Goal: Transaction & Acquisition: Purchase product/service

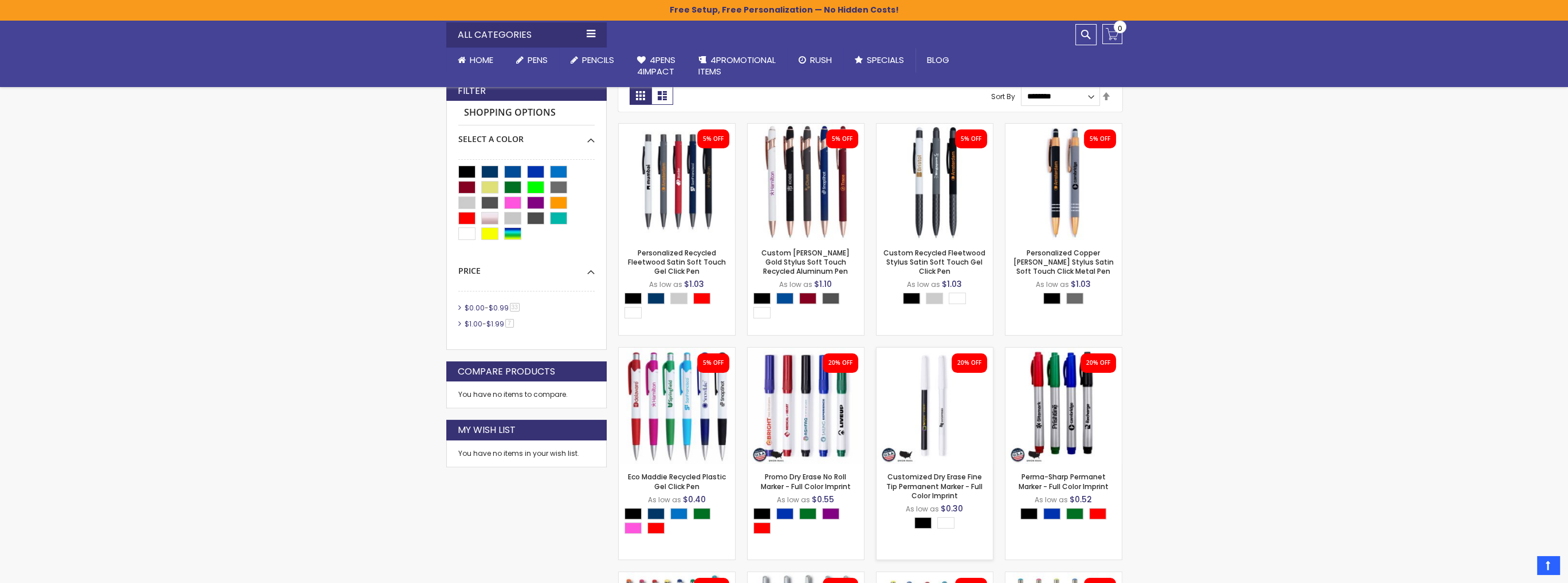
scroll to position [287, 0]
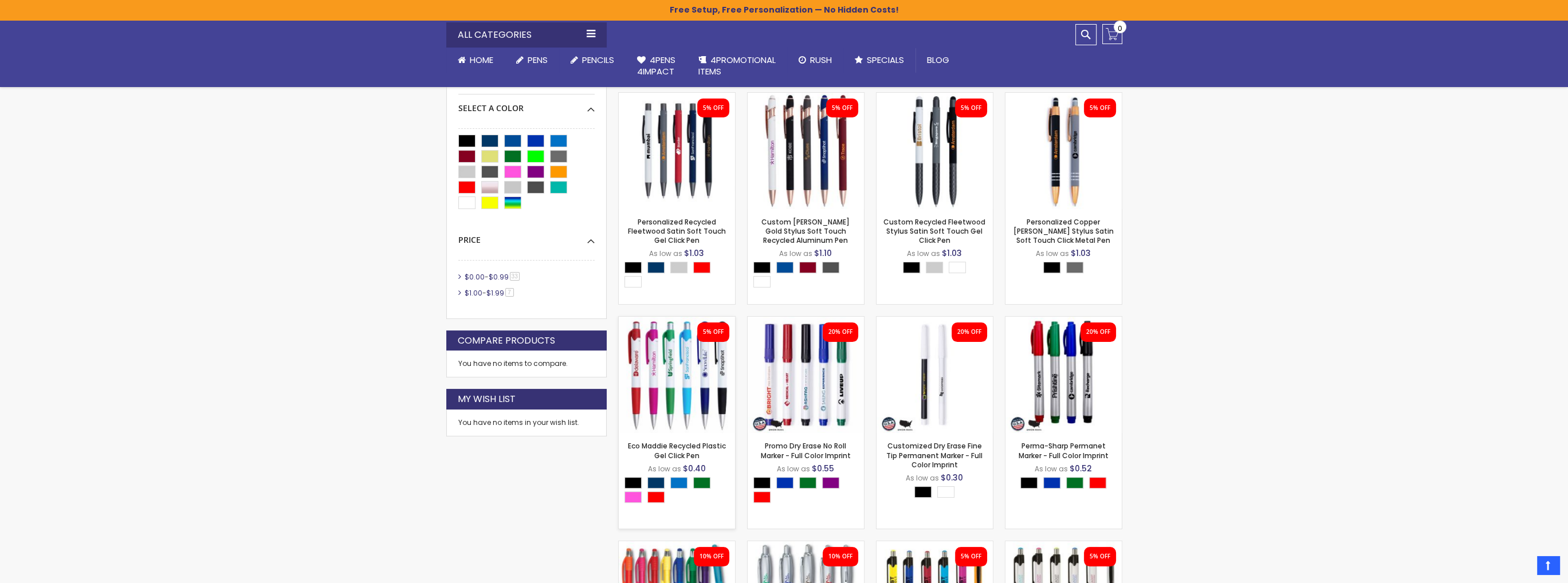
click at [662, 372] on img at bounding box center [677, 375] width 116 height 116
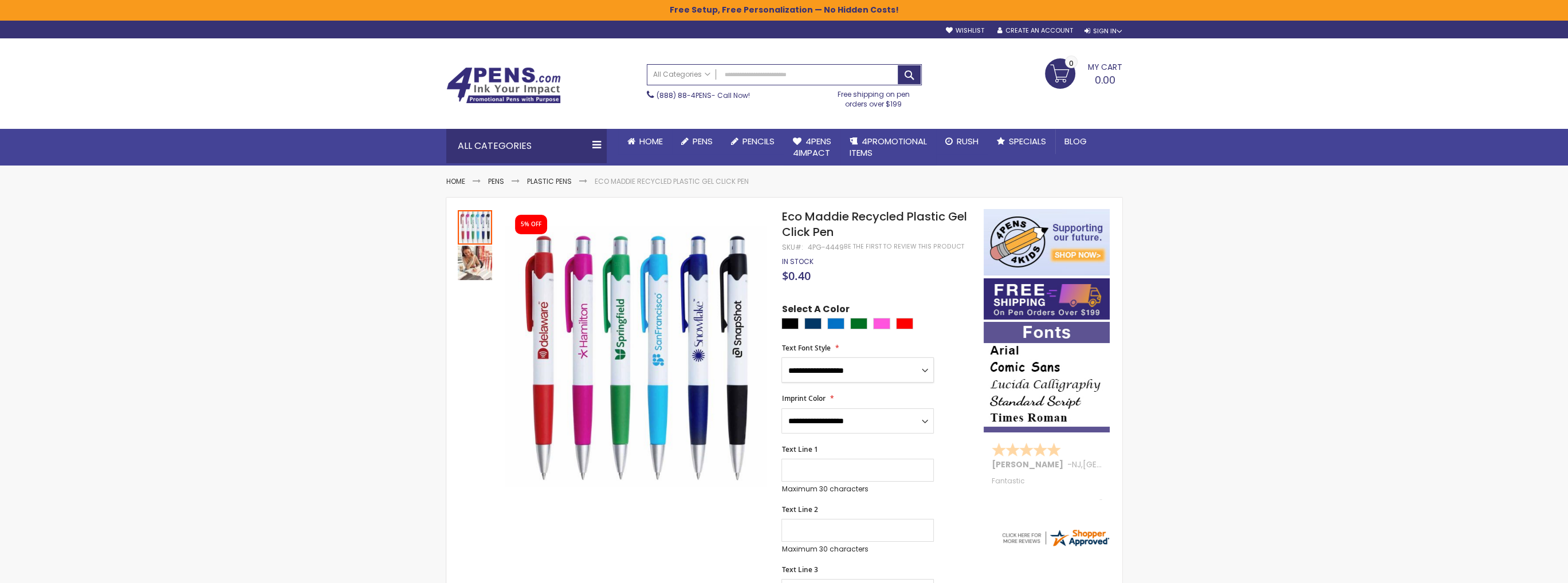
click at [924, 373] on select "**********" at bounding box center [858, 370] width 153 height 25
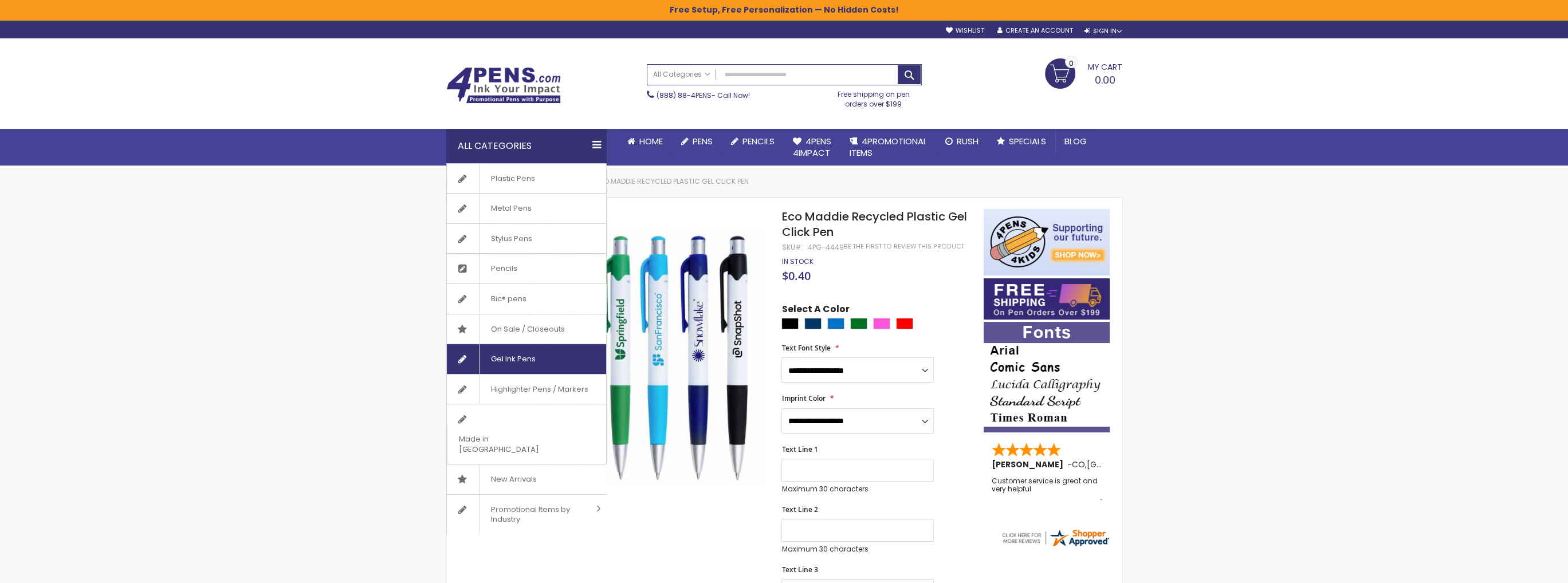
click at [526, 354] on span "Gel Ink Pens" at bounding box center [512, 359] width 68 height 29
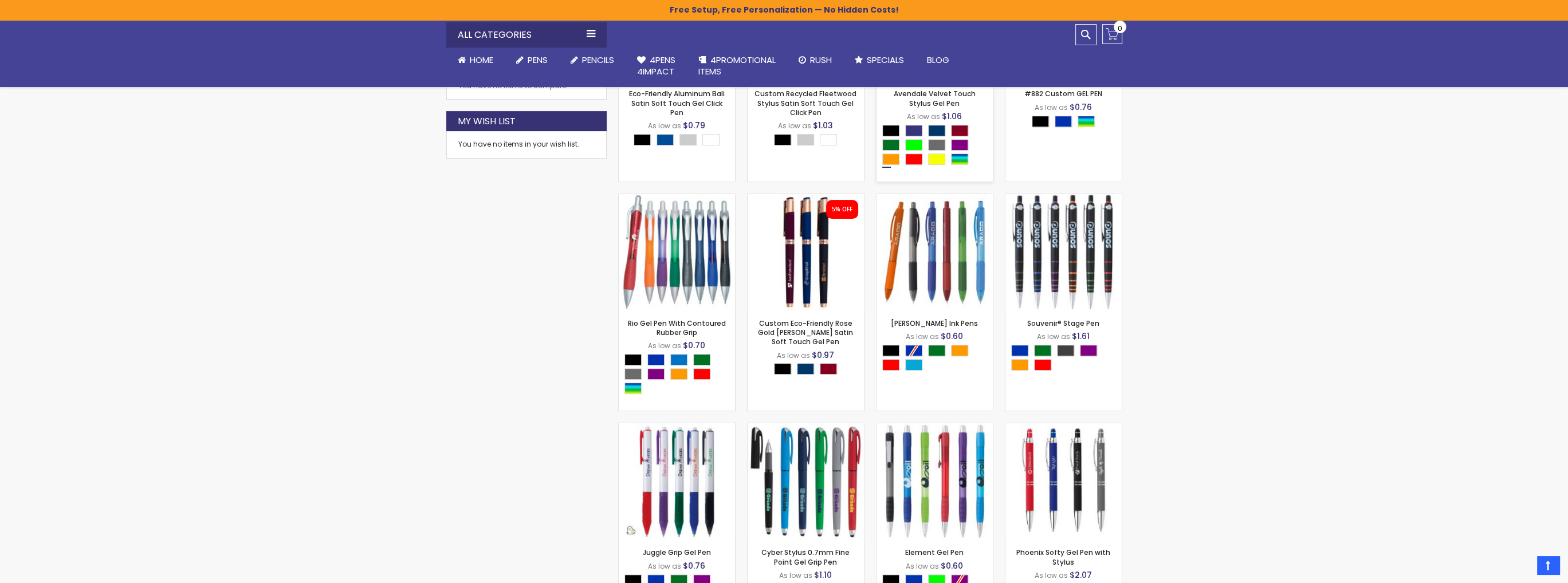
scroll to position [630, 0]
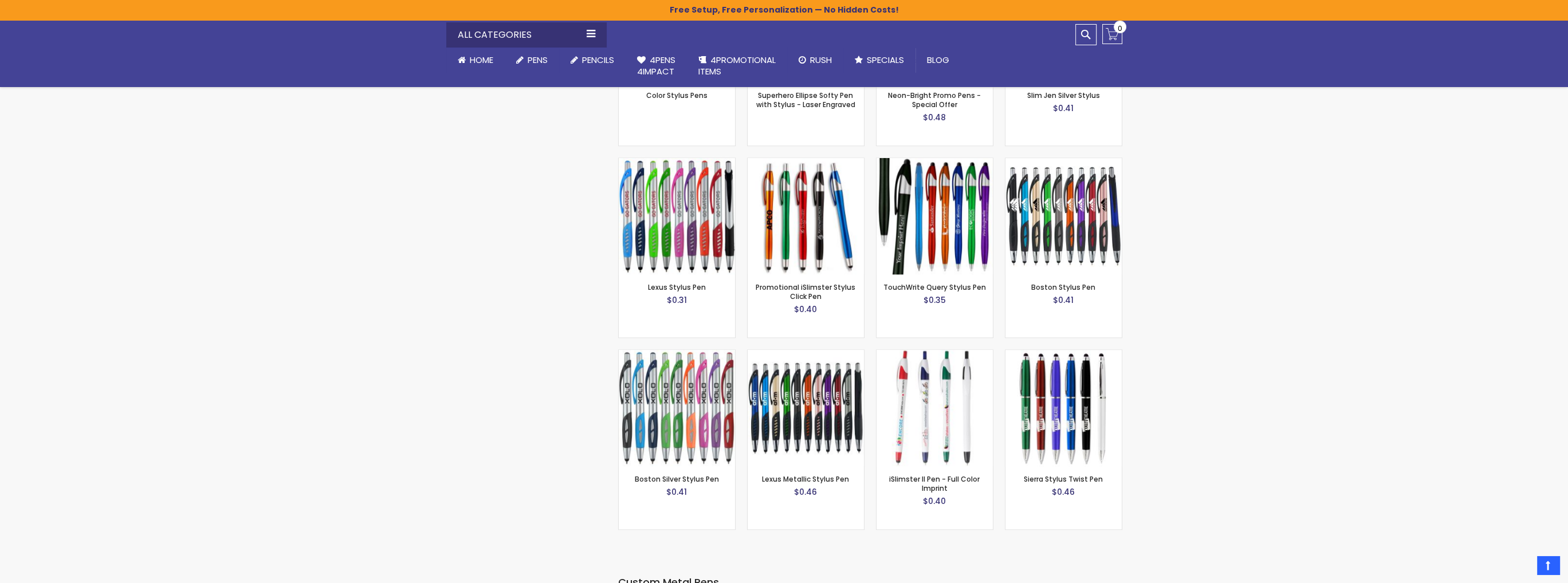
scroll to position [2578, 0]
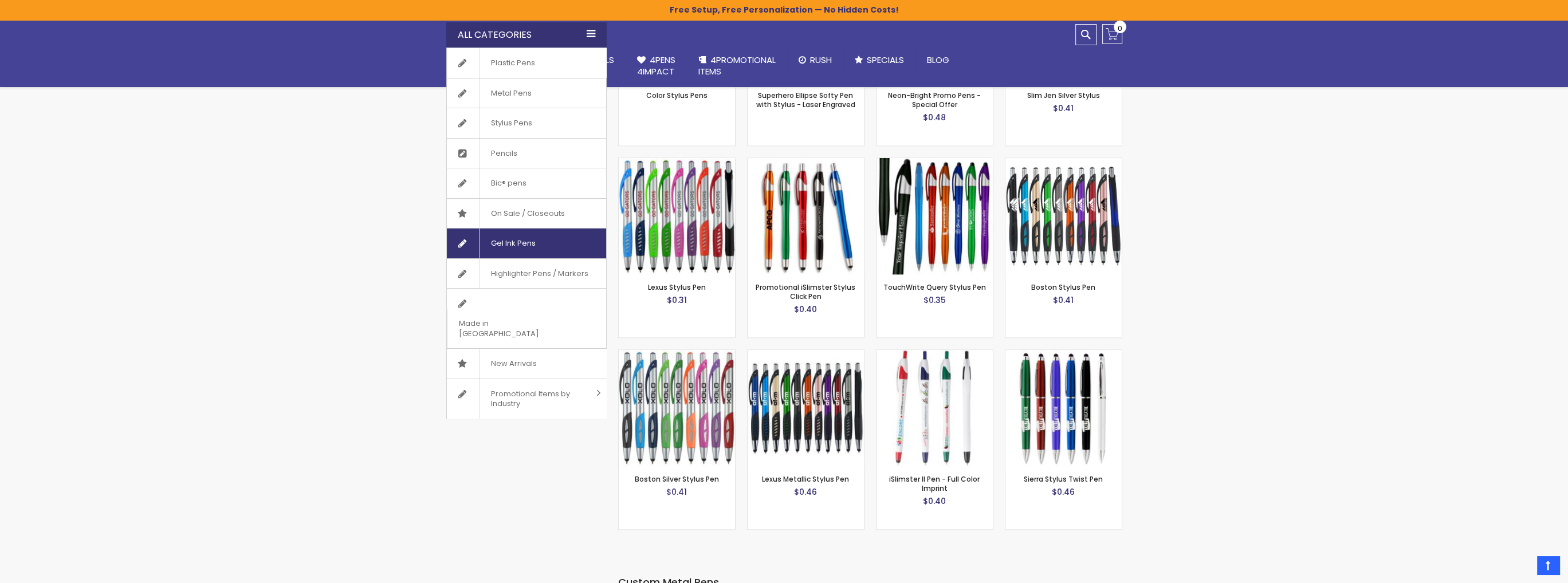
click at [502, 245] on span "Gel Ink Pens" at bounding box center [512, 243] width 68 height 29
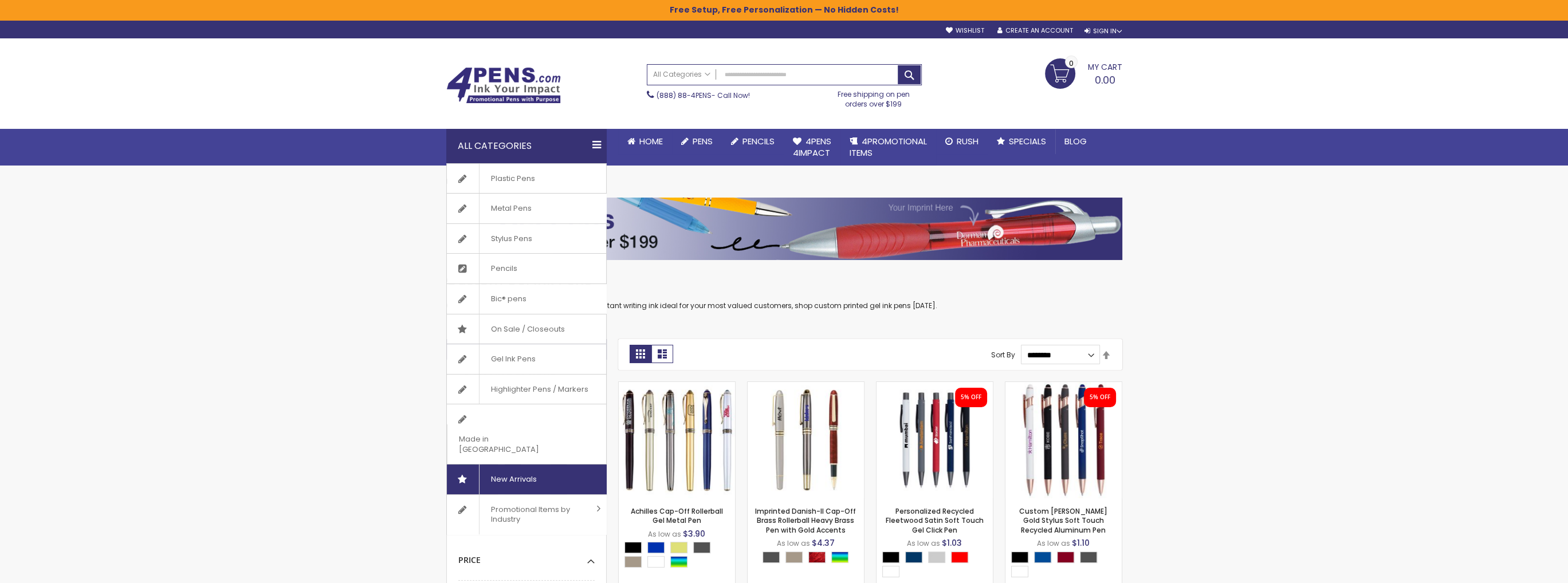
click at [510, 465] on span "New Arrivals" at bounding box center [513, 479] width 69 height 29
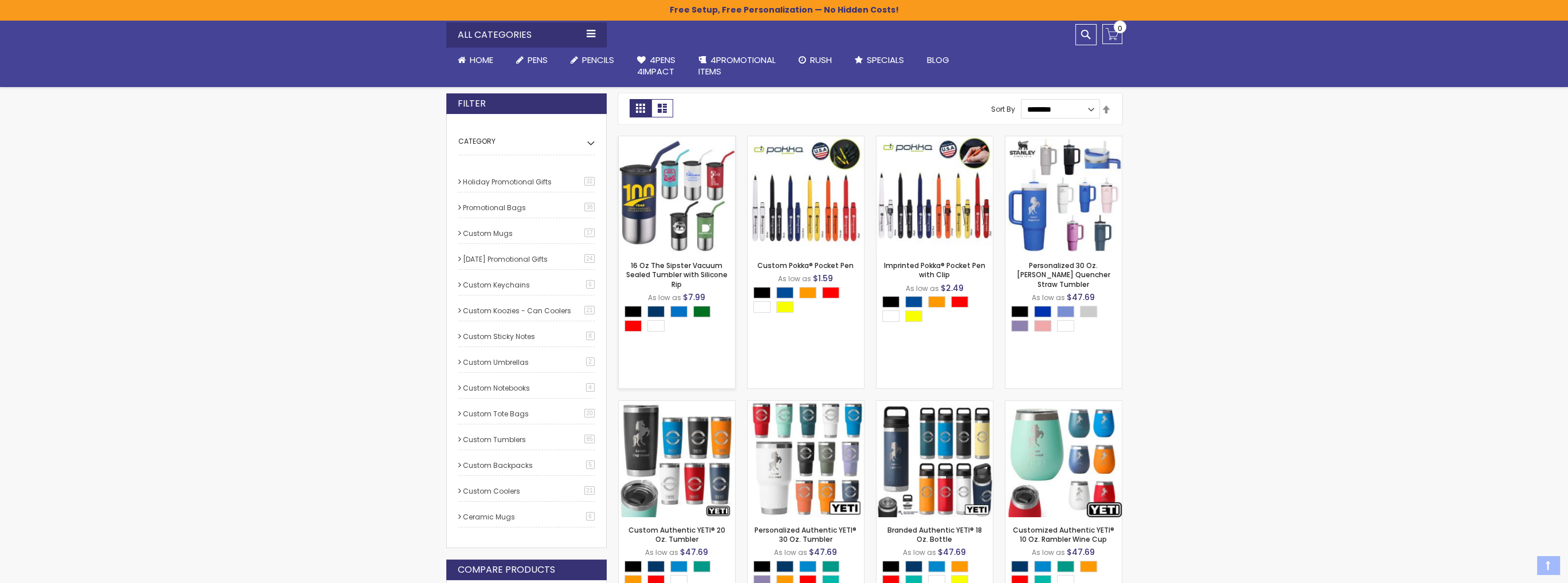
scroll to position [287, 0]
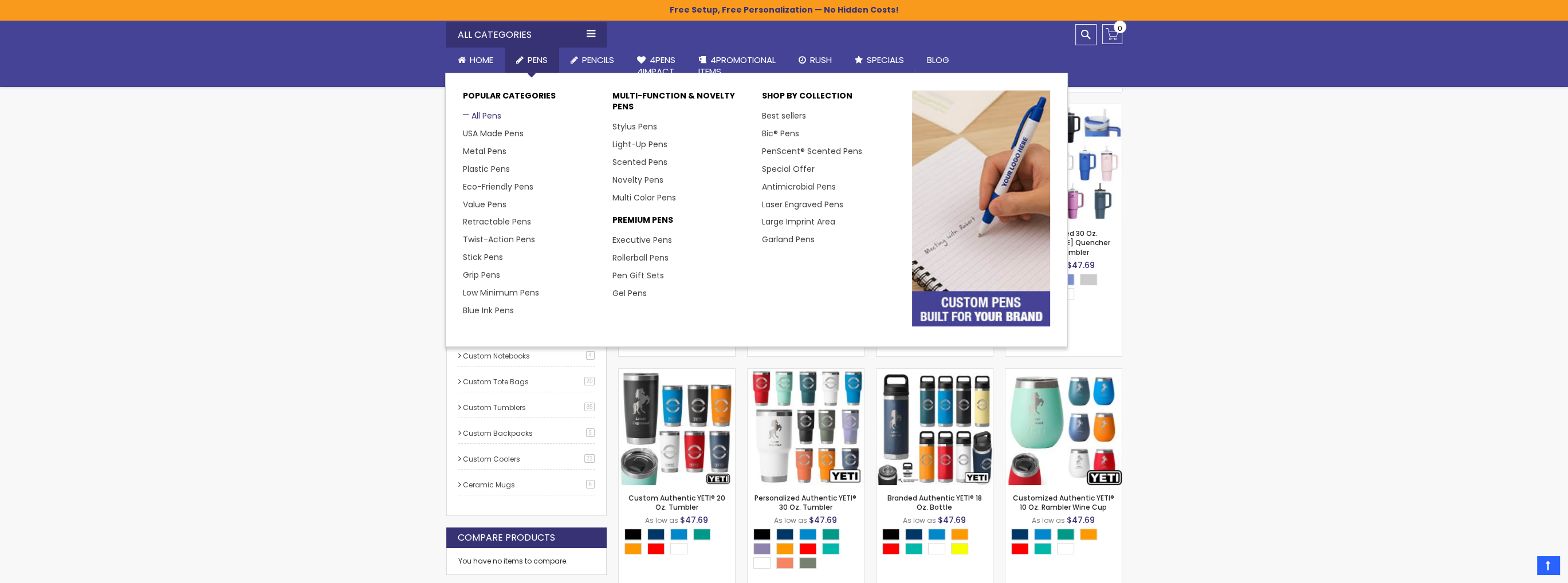
click at [475, 111] on link "All Pens" at bounding box center [482, 116] width 38 height 11
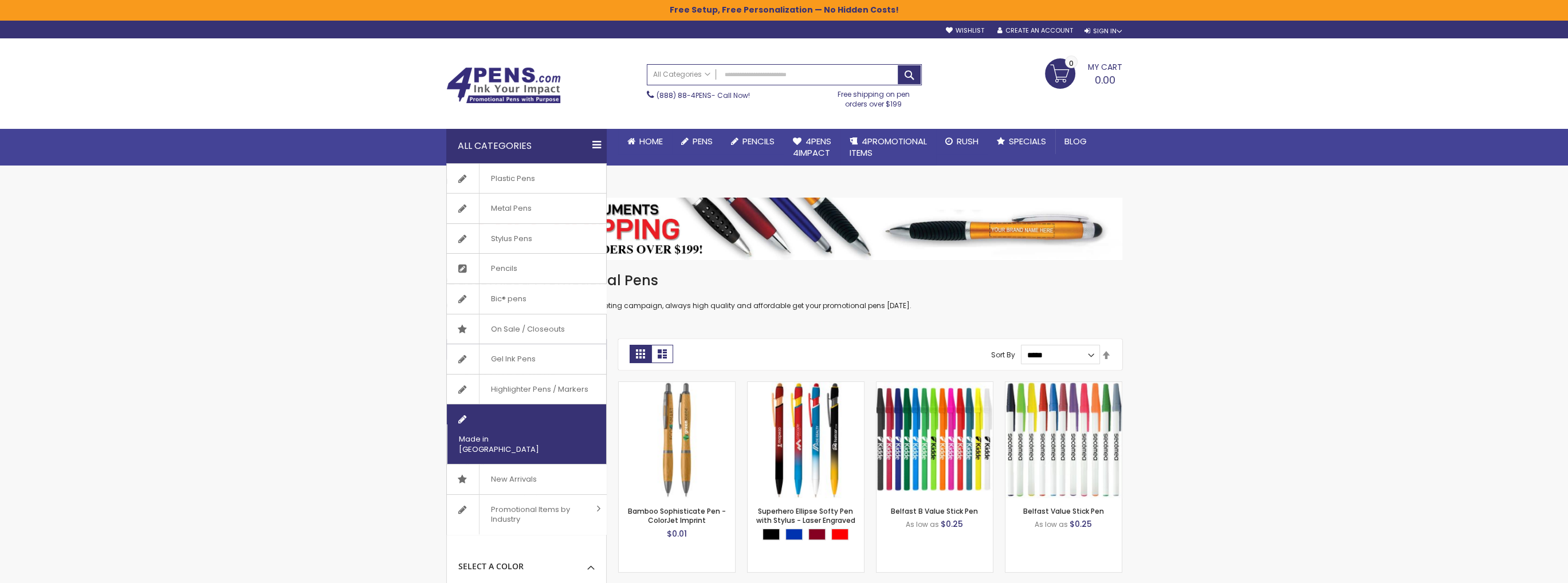
click at [517, 425] on span "Made in [GEOGRAPHIC_DATA]" at bounding box center [512, 444] width 131 height 39
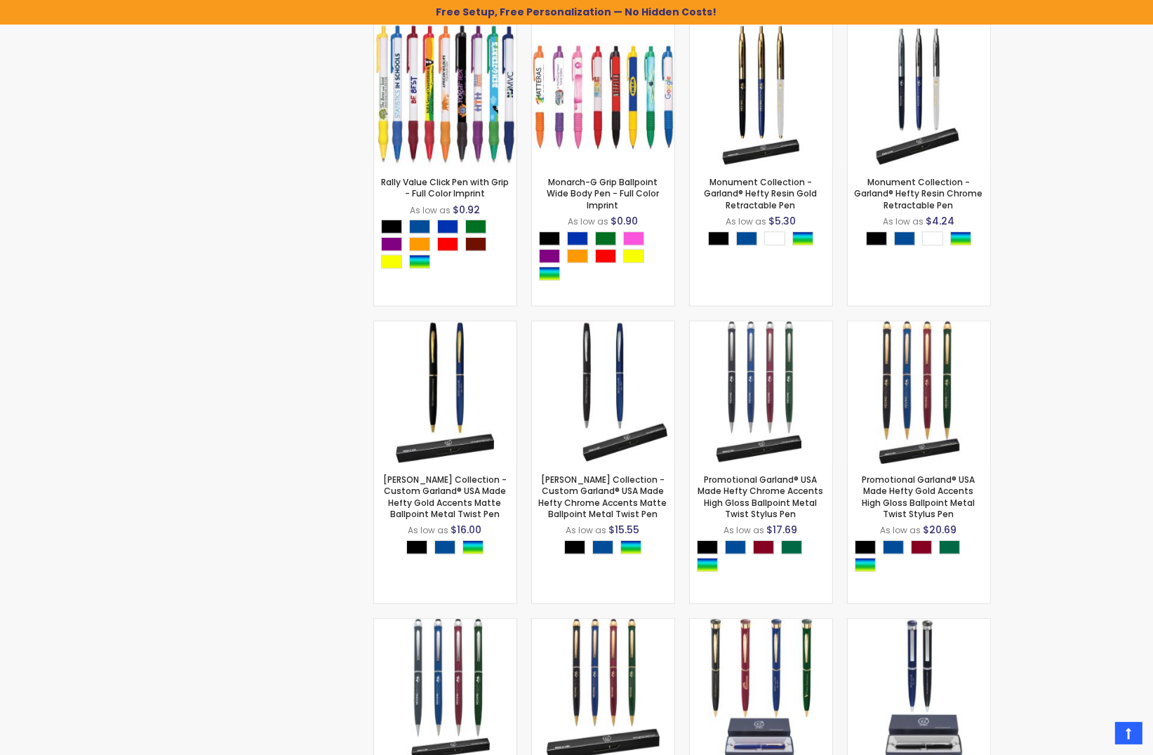
scroll to position [1103, 0]
